Goal: Transaction & Acquisition: Purchase product/service

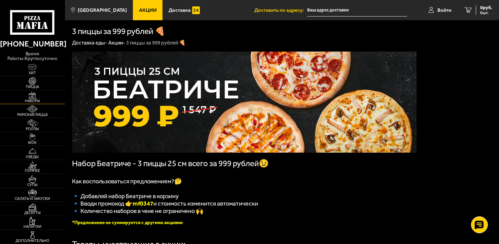
click at [28, 101] on span "Наборы" at bounding box center [32, 101] width 65 height 4
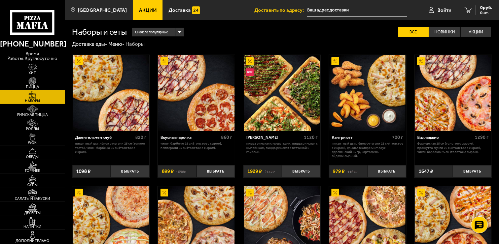
scroll to position [34, 0]
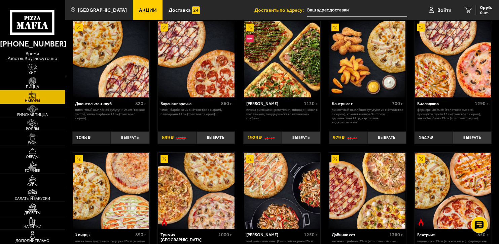
click at [34, 67] on img at bounding box center [33, 67] width 20 height 8
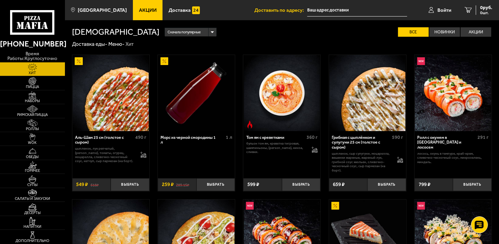
click at [33, 24] on use at bounding box center [33, 25] width 3 height 7
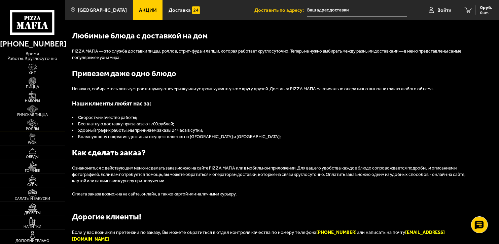
scroll to position [572, 0]
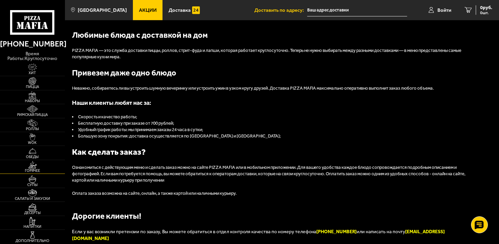
click at [36, 167] on img at bounding box center [33, 165] width 20 height 8
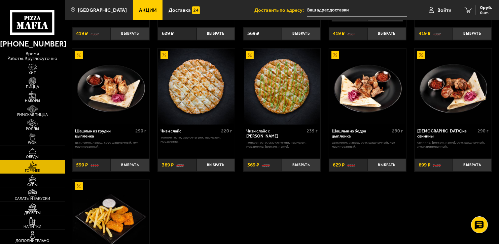
scroll to position [427, 0]
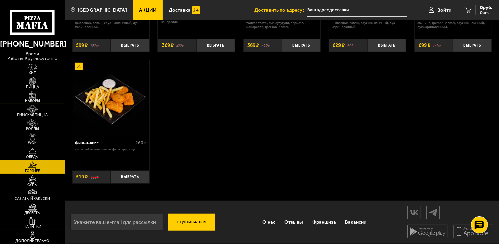
click at [34, 94] on img at bounding box center [33, 95] width 20 height 8
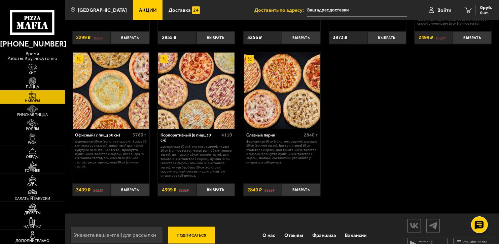
scroll to position [839, 0]
